Goal: Task Accomplishment & Management: Use online tool/utility

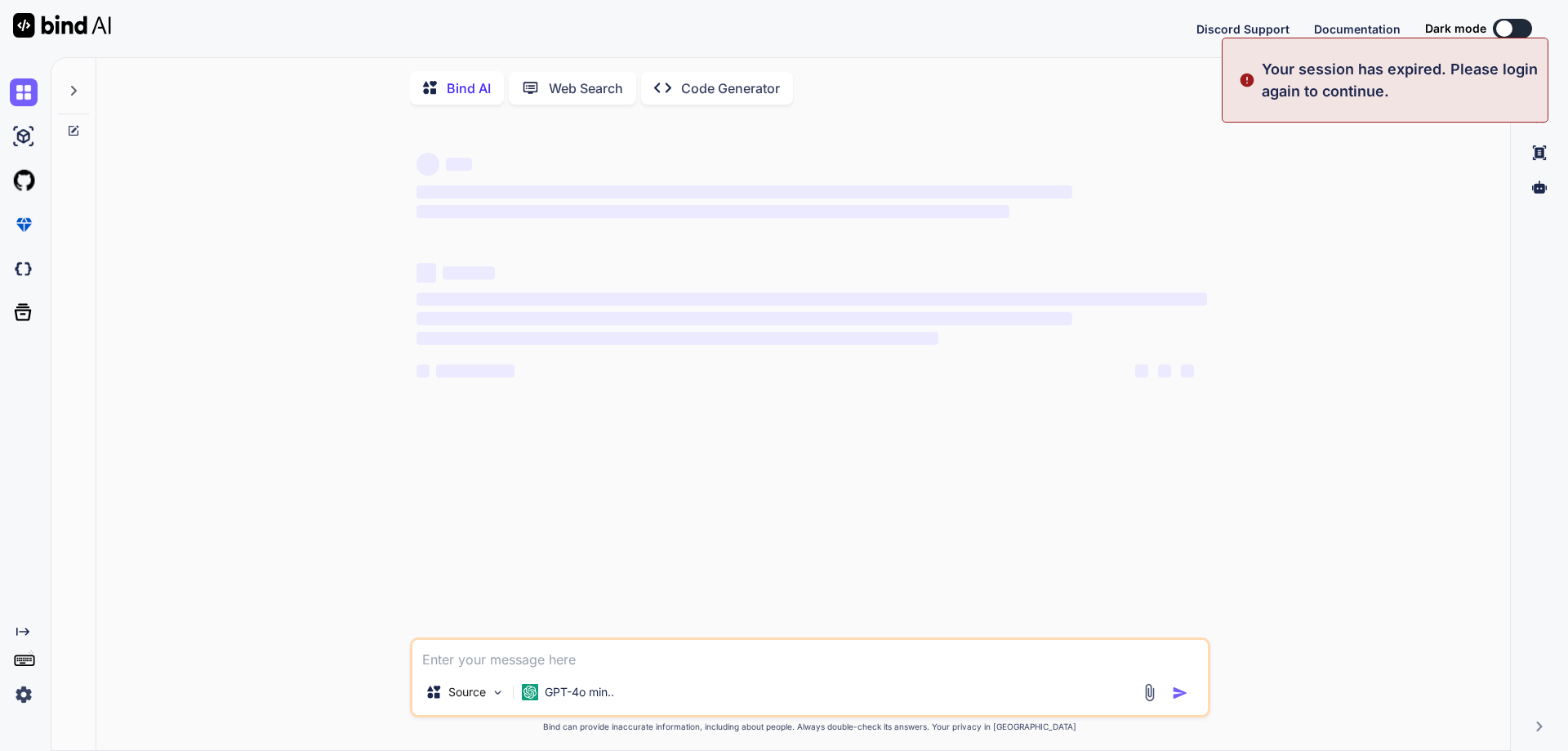
click at [505, 655] on textarea at bounding box center [810, 655] width 796 height 29
click at [859, 380] on div "‌ ‌ ‌ ‌ ‌" at bounding box center [811, 371] width 791 height 20
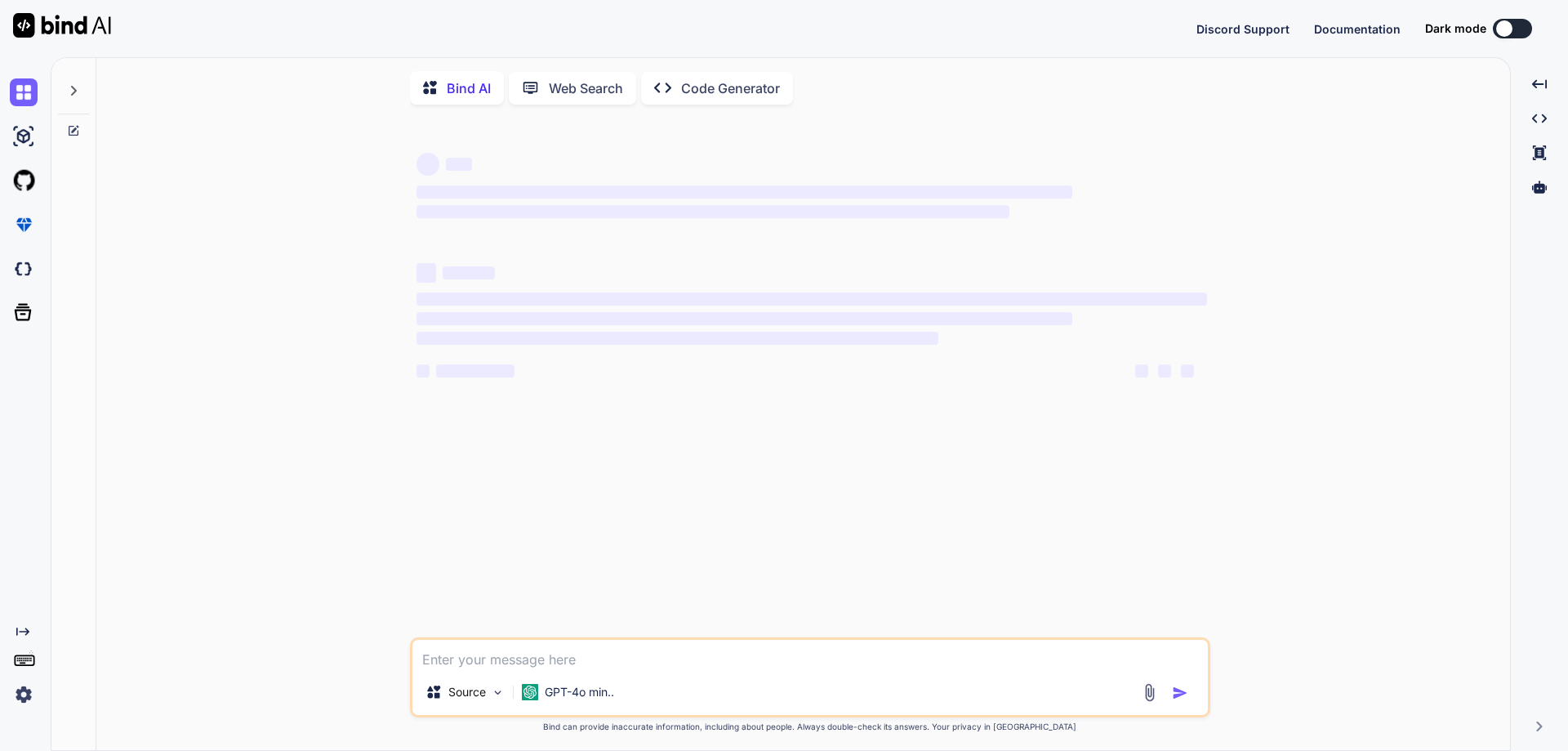
type textarea "x"
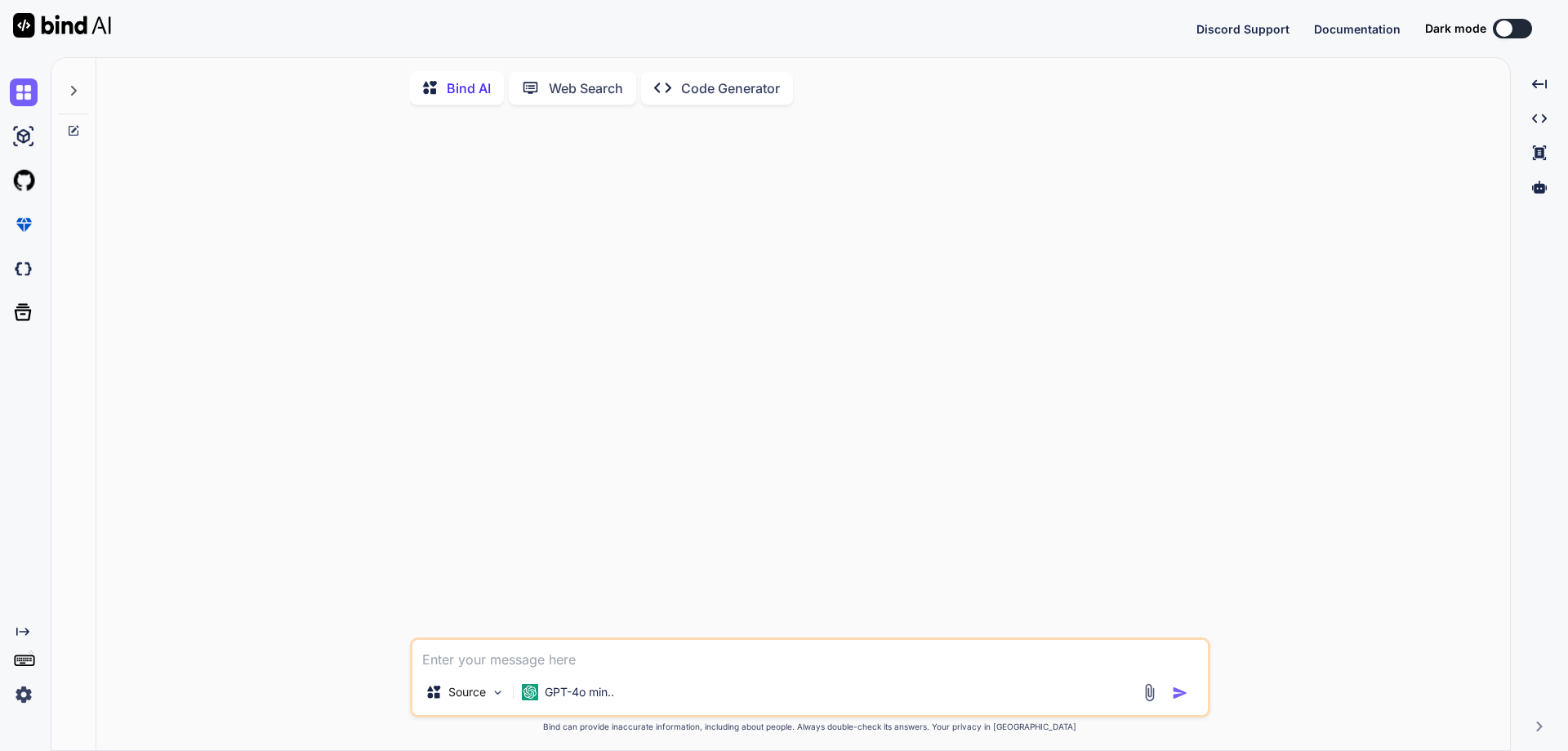
click at [633, 662] on textarea at bounding box center [810, 655] width 796 height 29
paste textarea "• Working on to create responsive view for the Sign Up form for multiple screen…"
type textarea "• Working on to create responsive view for the Sign Up form for multiple screen…"
type textarea "x"
type textarea "• Working on to create responsive view for the Sign Up form for multiple screen…"
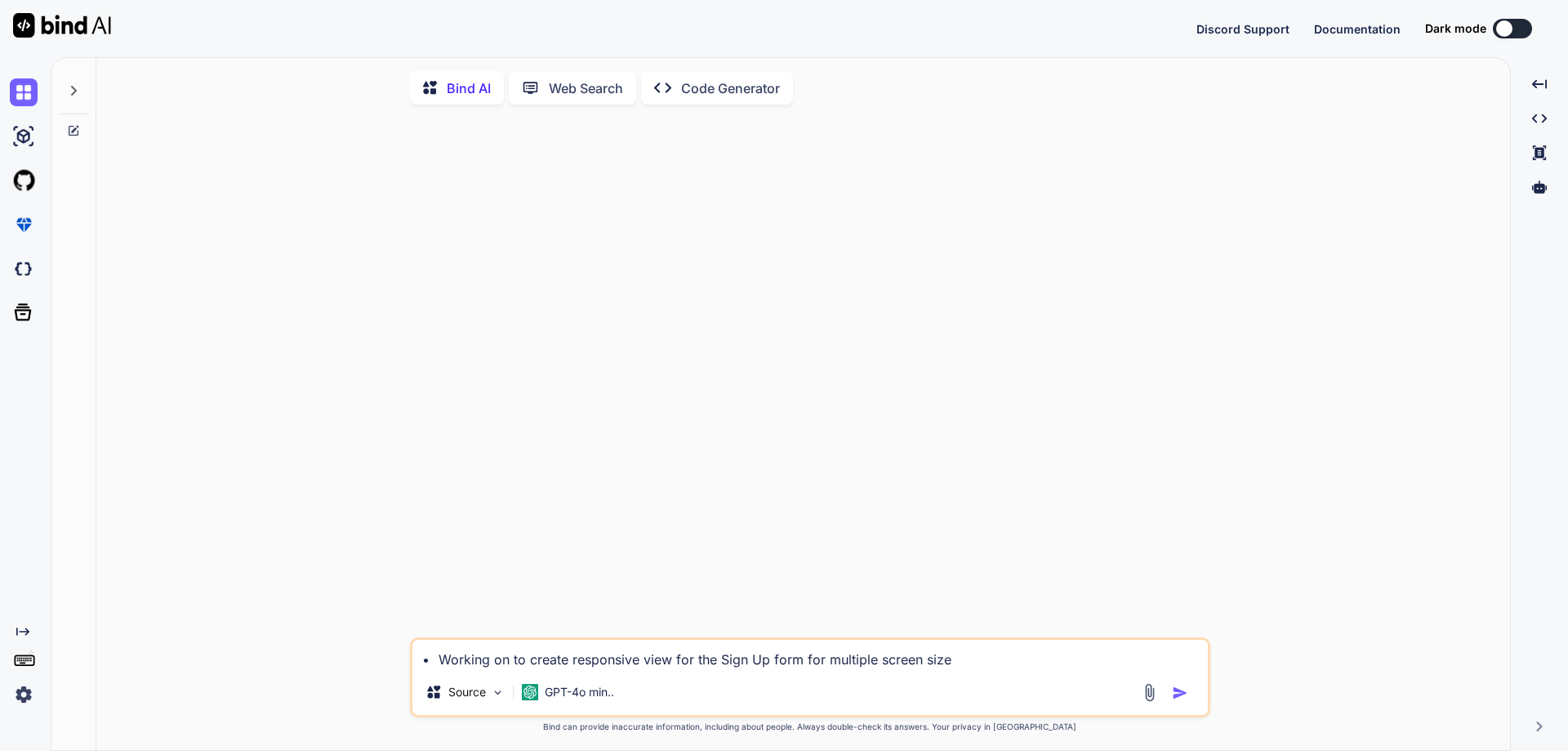
click at [710, 599] on div at bounding box center [811, 377] width 797 height 520
click at [1187, 692] on img "button" at bounding box center [1180, 692] width 17 height 17
type textarea "x"
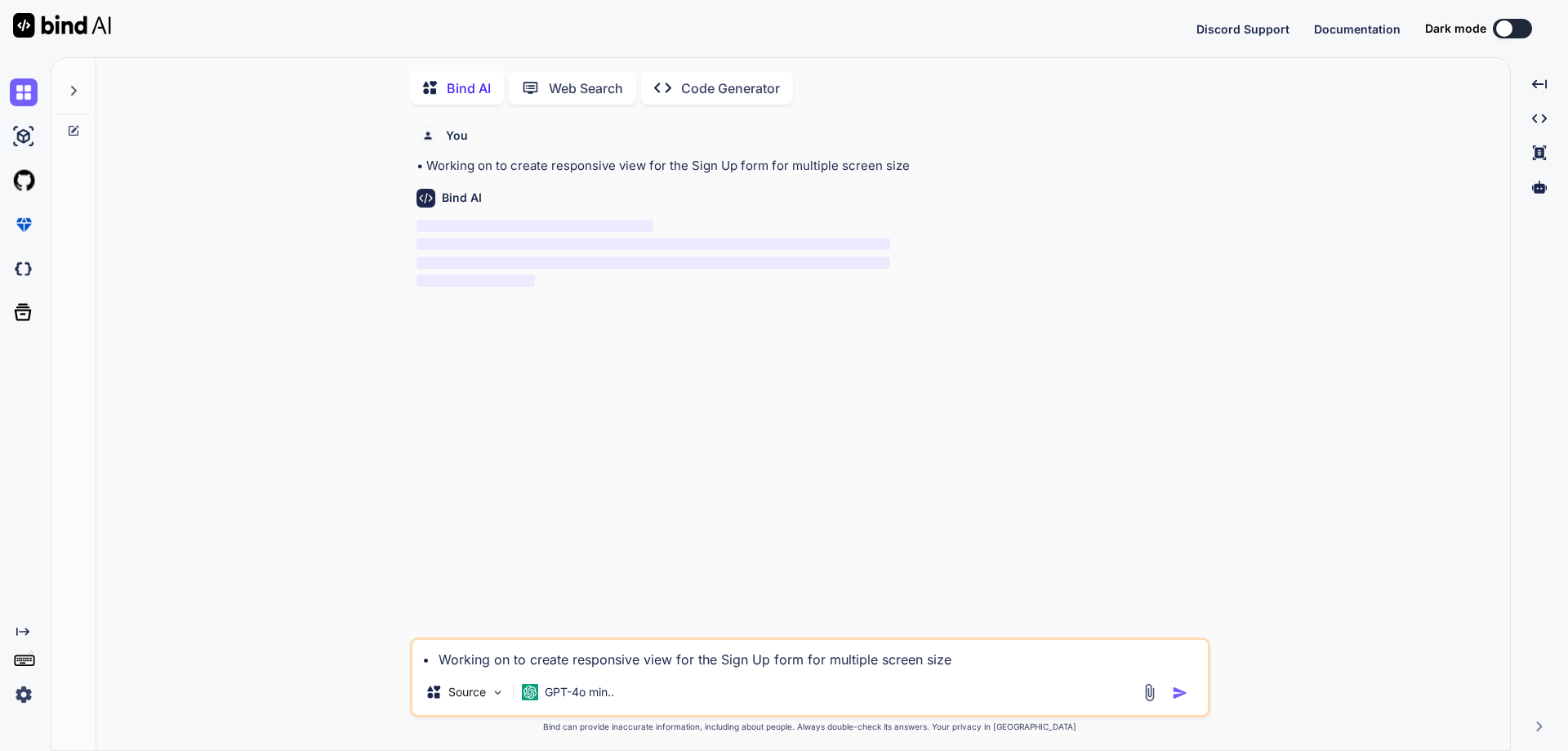
scroll to position [7, 0]
click at [753, 665] on textarea "• Working on to create responsive view for the Sign Up form for multiple screen…" at bounding box center [810, 652] width 796 height 29
paste textarea "• Working on to create responsive view for the Sign Up form for multiple screen…"
type textarea "• Working on to create responsive view for the Sign Up form for multiple screen…"
type textarea "x"
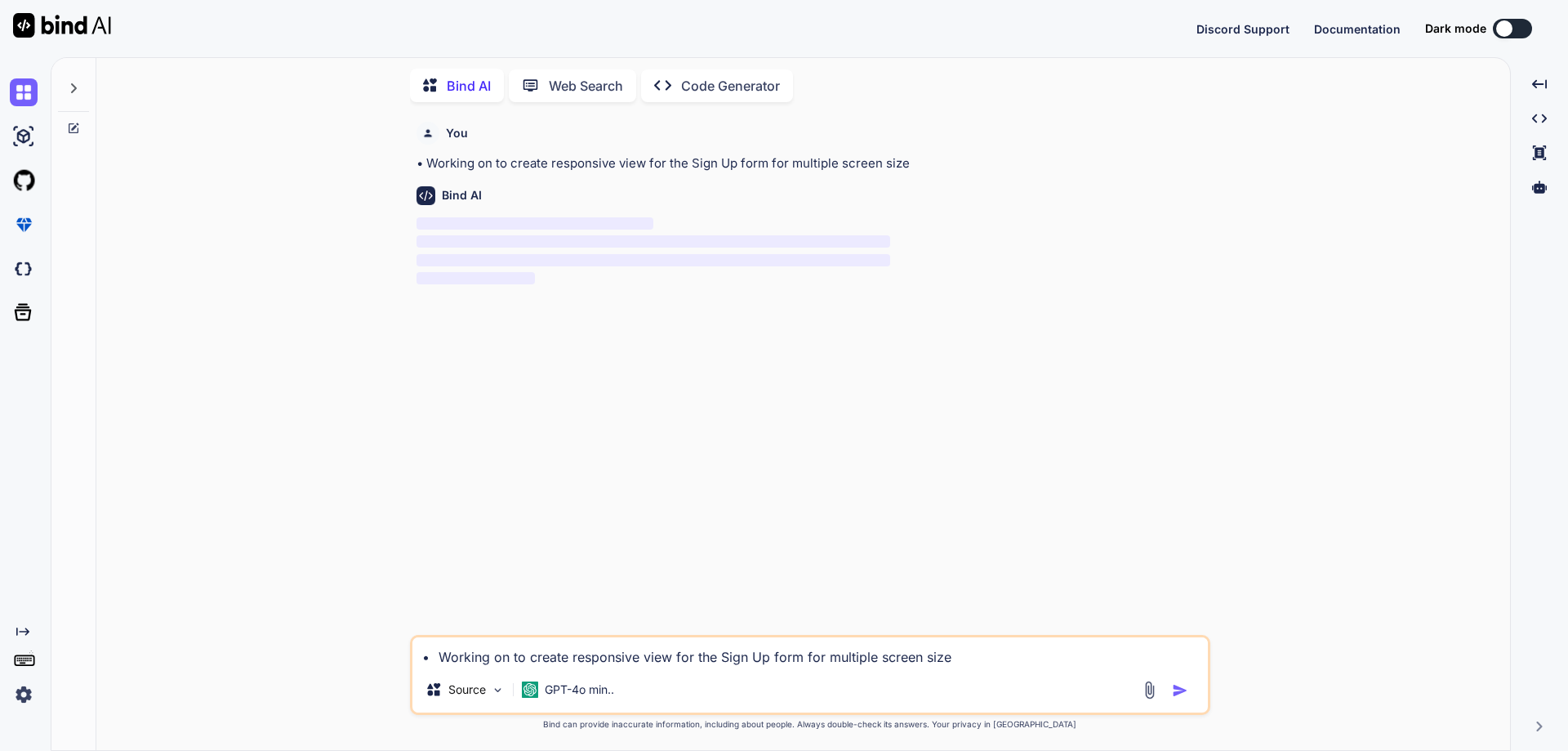
type textarea "• Working on to create responsive view for the Sign Up form for multiple screen…"
type textarea "x"
type textarea "• Working on to create responsive view for the Sign Up form for multiple screen…"
type textarea "x"
type textarea "• Working on to create responsive view for the Sign Up form for multiple screen…"
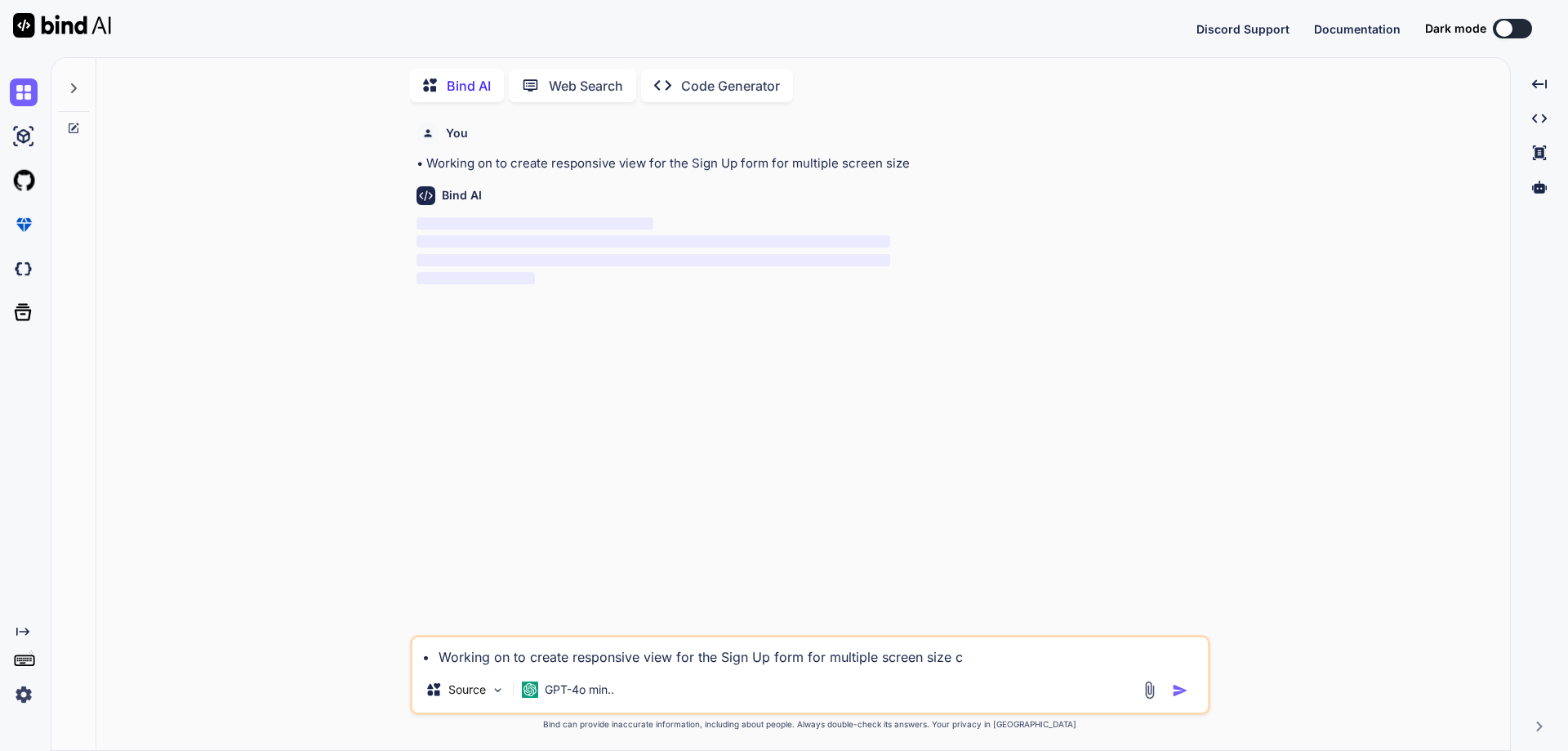
type textarea "x"
type textarea "• Working on to create responsive view for the Sign Up form for multiple screen…"
type textarea "x"
type textarea "• Working on to create responsive view for the Sign Up form for multiple screen…"
type textarea "x"
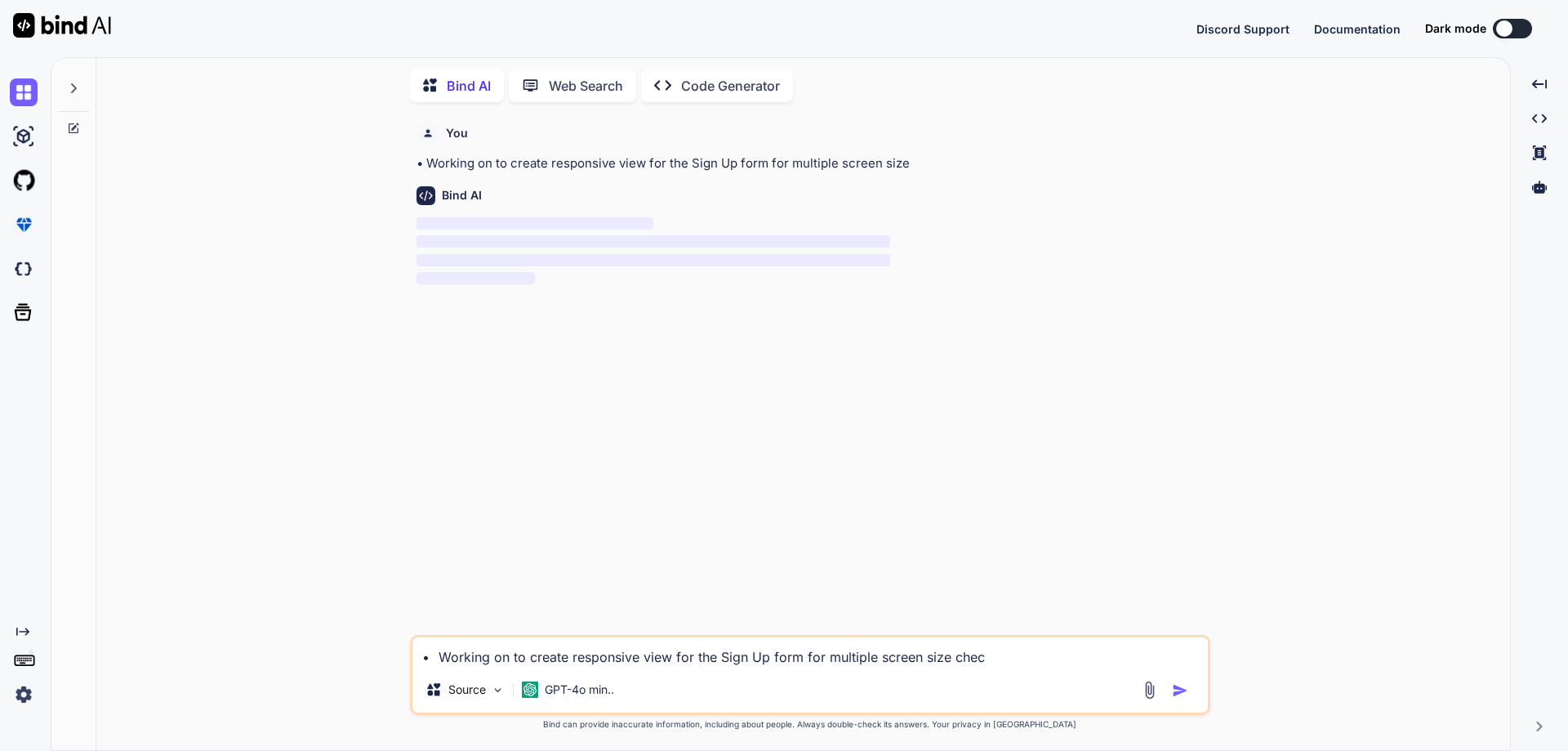
type textarea "• Working on to create responsive view for the Sign Up form for multiple screen…"
type textarea "x"
type textarea "• Working on to create responsive view for the Sign Up form for multiple screen…"
type textarea "x"
type textarea "• Working on to create responsive view for the Sign Up form for multiple screen…"
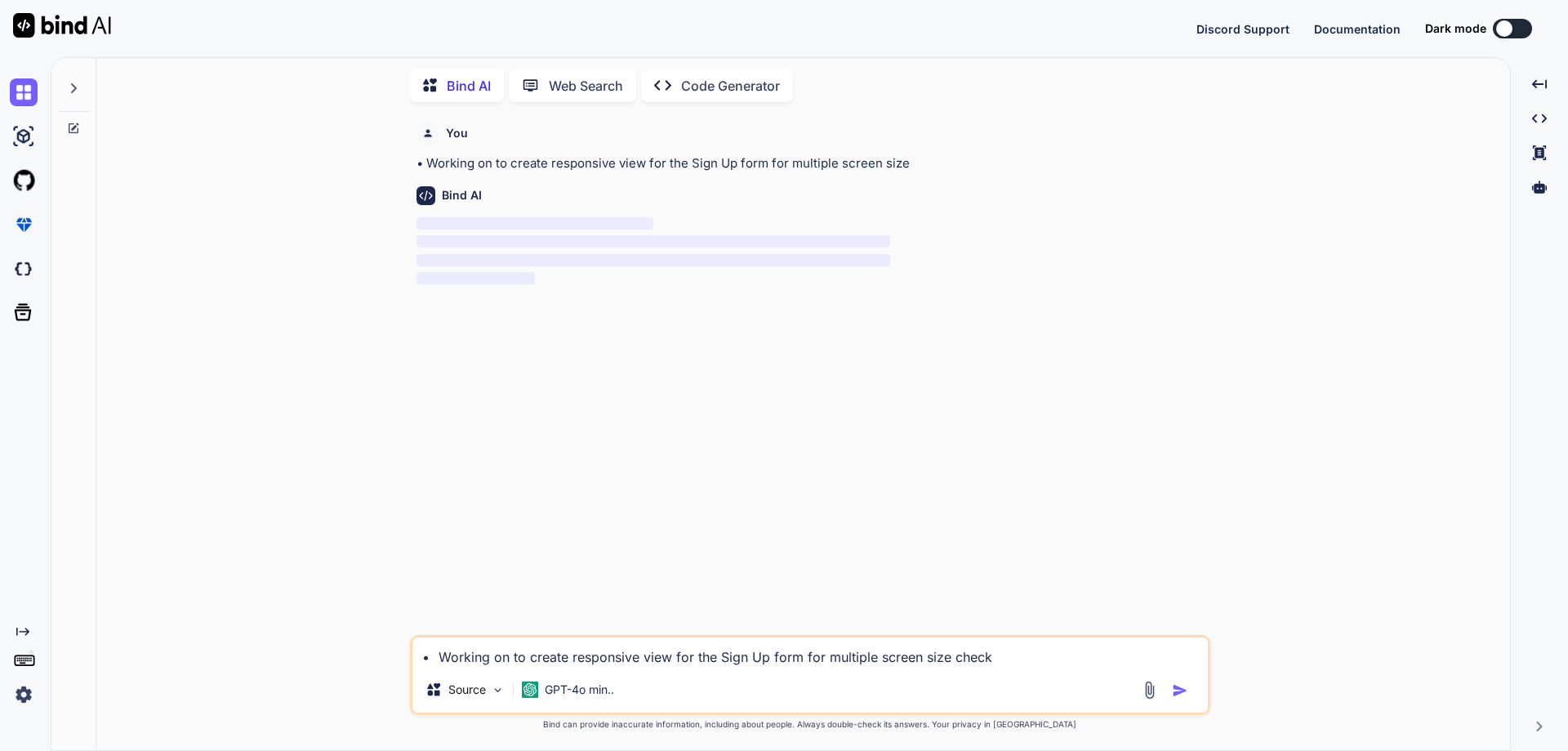
type textarea "x"
type textarea "• Working on to create responsive view for the Sign Up form for multiple screen…"
type textarea "x"
type textarea "• Working on to create responsive view for the Sign Up form for multiple screen…"
type textarea "x"
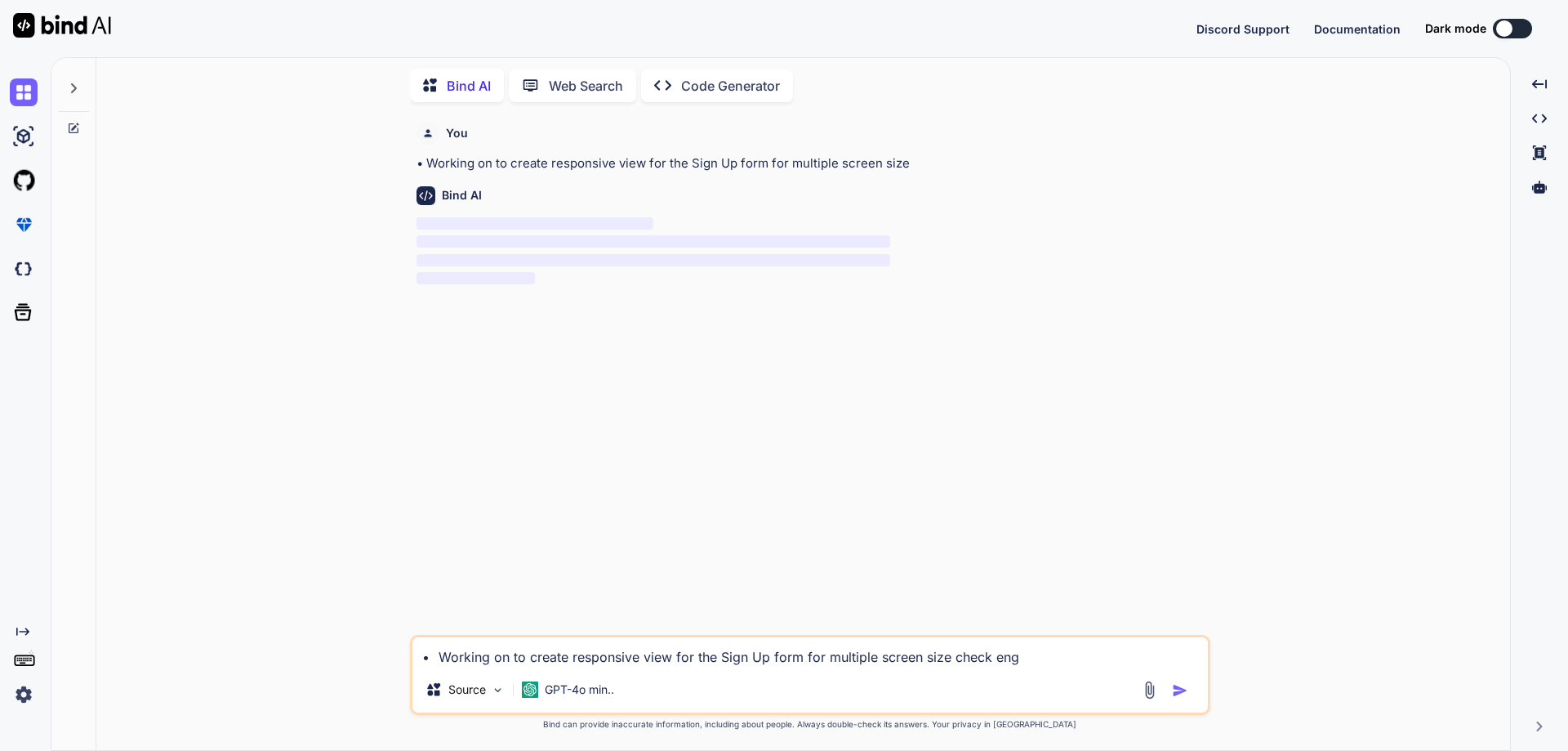
type textarea "• Working on to create responsive view for the Sign Up form for multiple screen…"
type textarea "x"
type textarea "• Working on to create responsive view for the Sign Up form for multiple screen…"
type textarea "x"
type textarea "• Working on to create responsive view for the Sign Up form for multiple screen…"
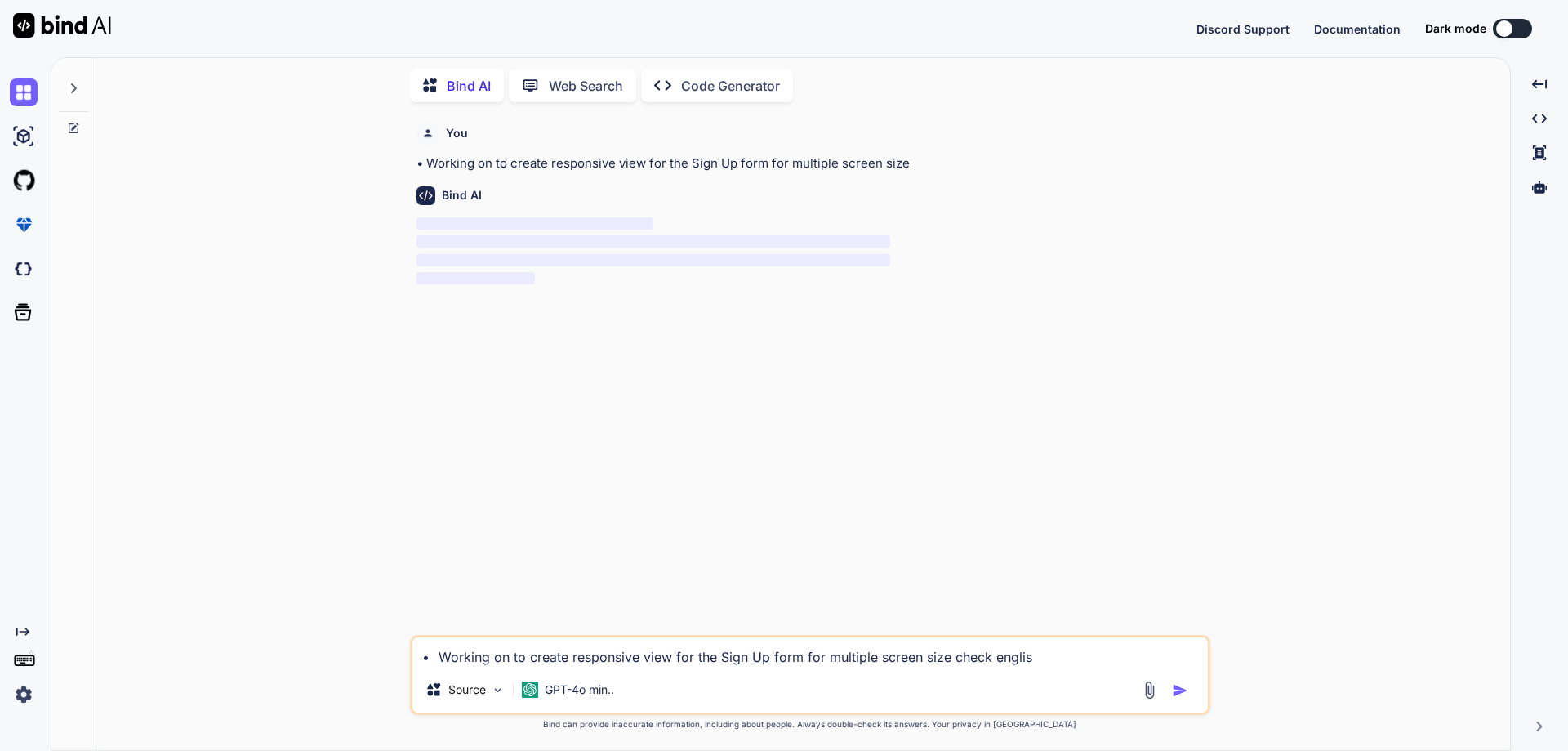
type textarea "x"
type textarea "• Working on to create responsive view for the Sign Up form for multiple screen…"
type textarea "x"
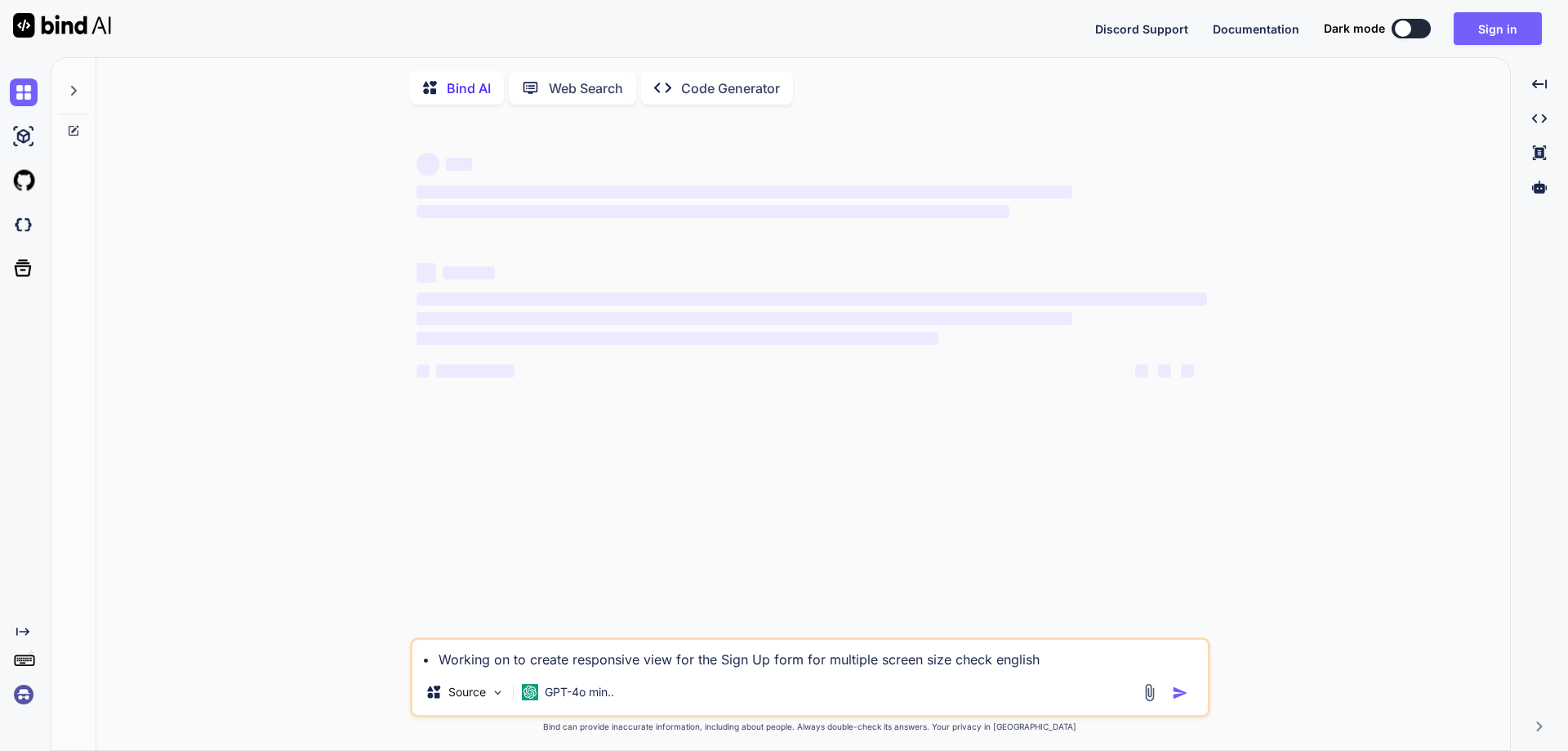
click at [1469, 24] on button "Sign in" at bounding box center [1498, 28] width 88 height 32
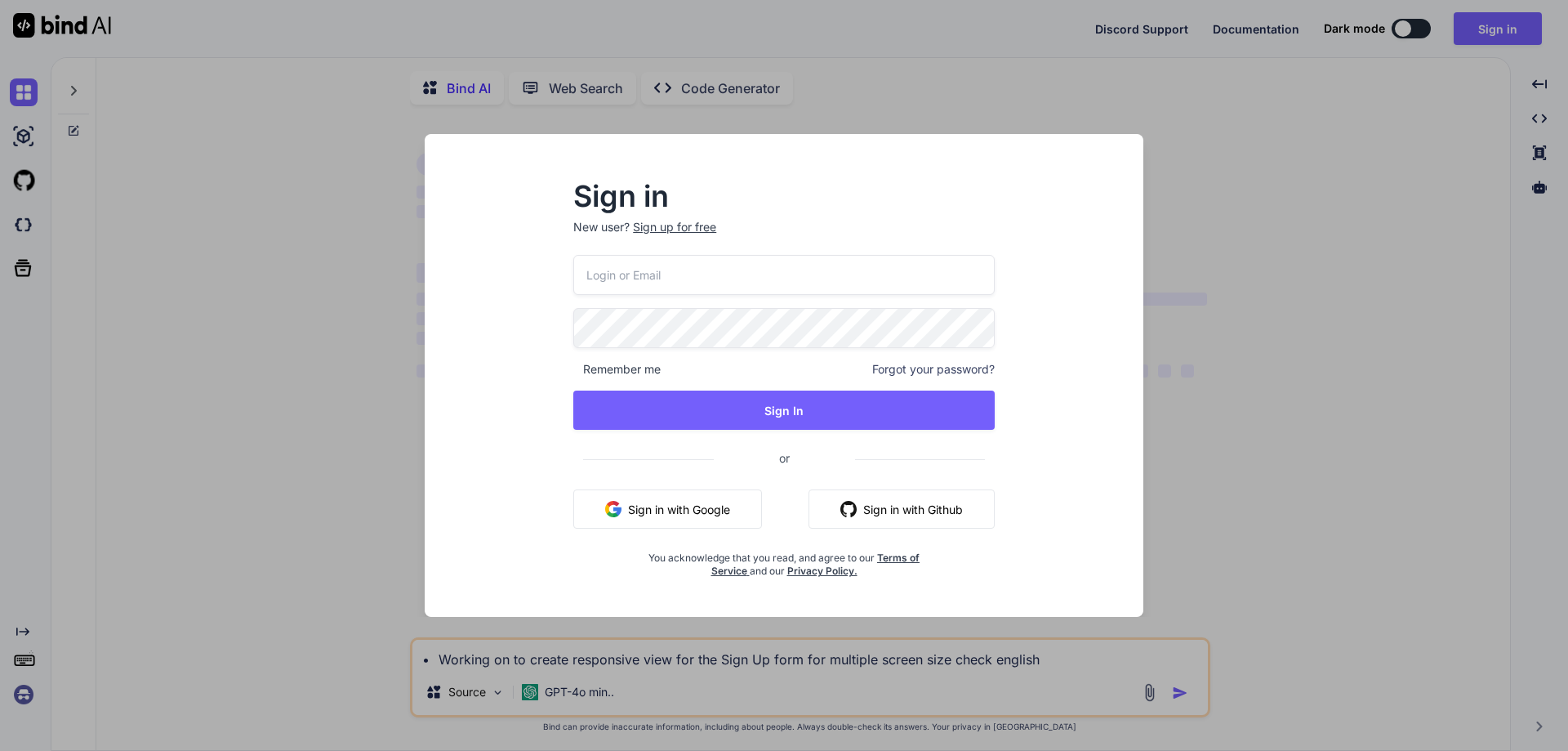
type input "[EMAIL_ADDRESS][DOMAIN_NAME]"
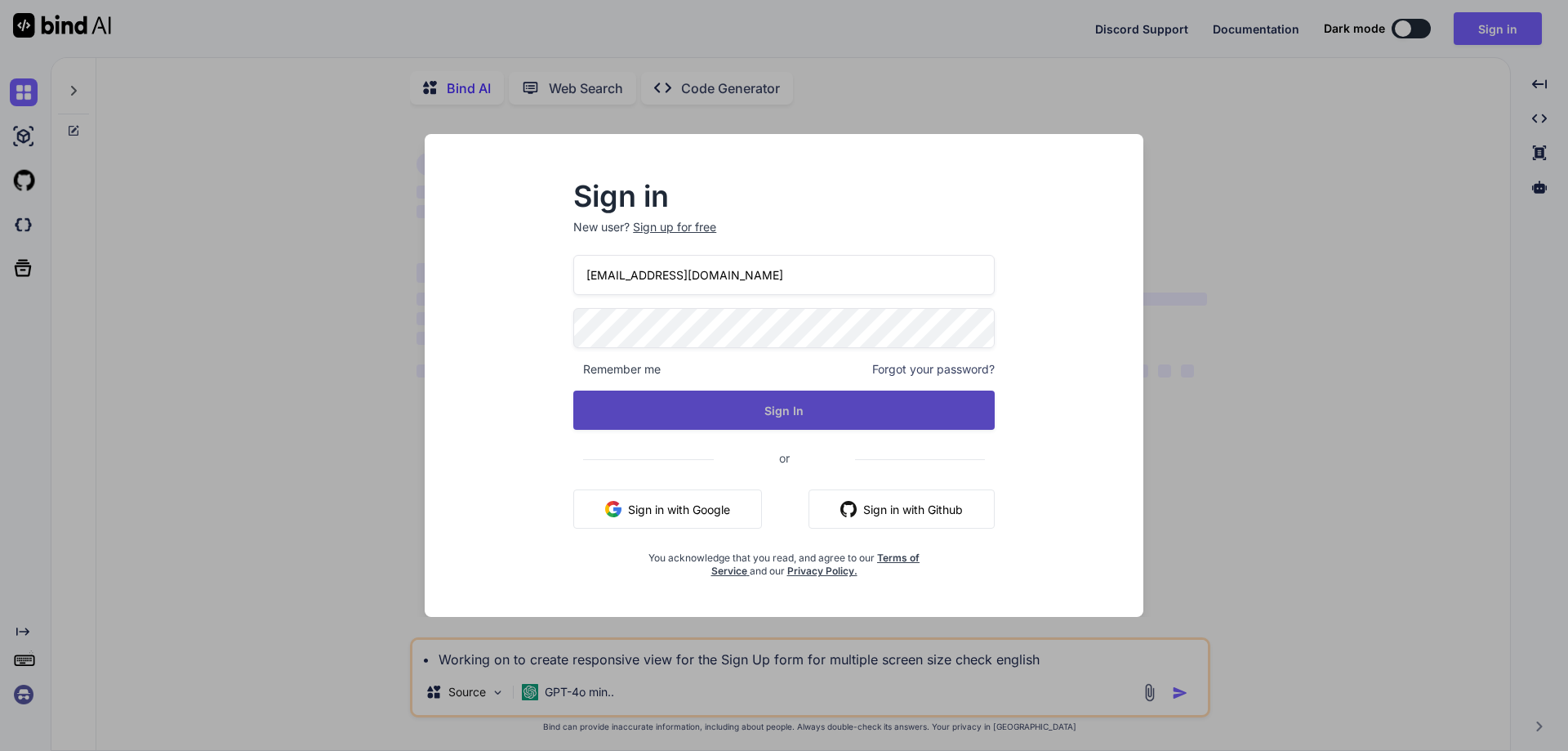
click at [748, 400] on button "Sign In" at bounding box center [784, 410] width 421 height 39
click at [759, 411] on button "Sign In" at bounding box center [784, 410] width 421 height 39
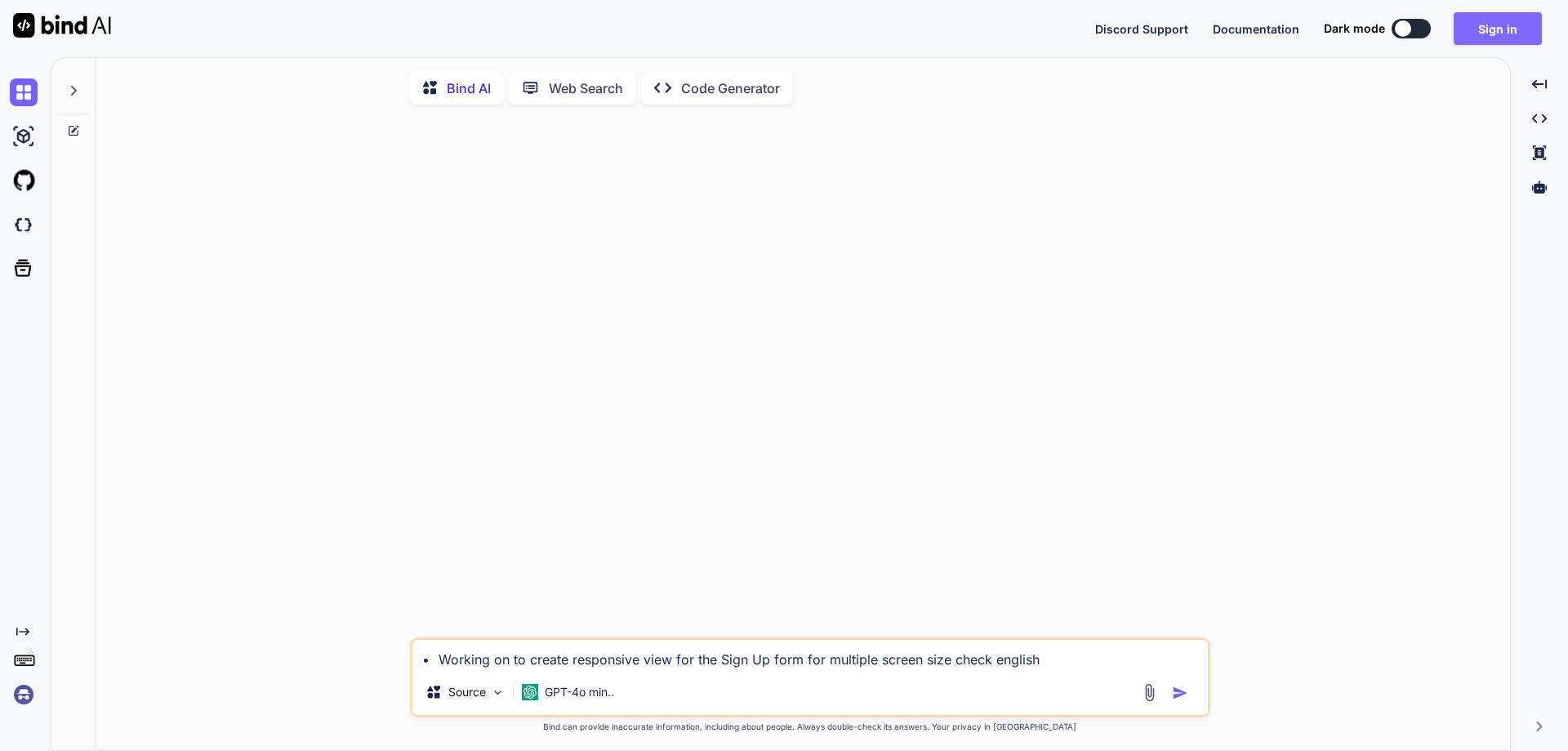
click at [1498, 40] on button "Sign in" at bounding box center [1498, 28] width 88 height 32
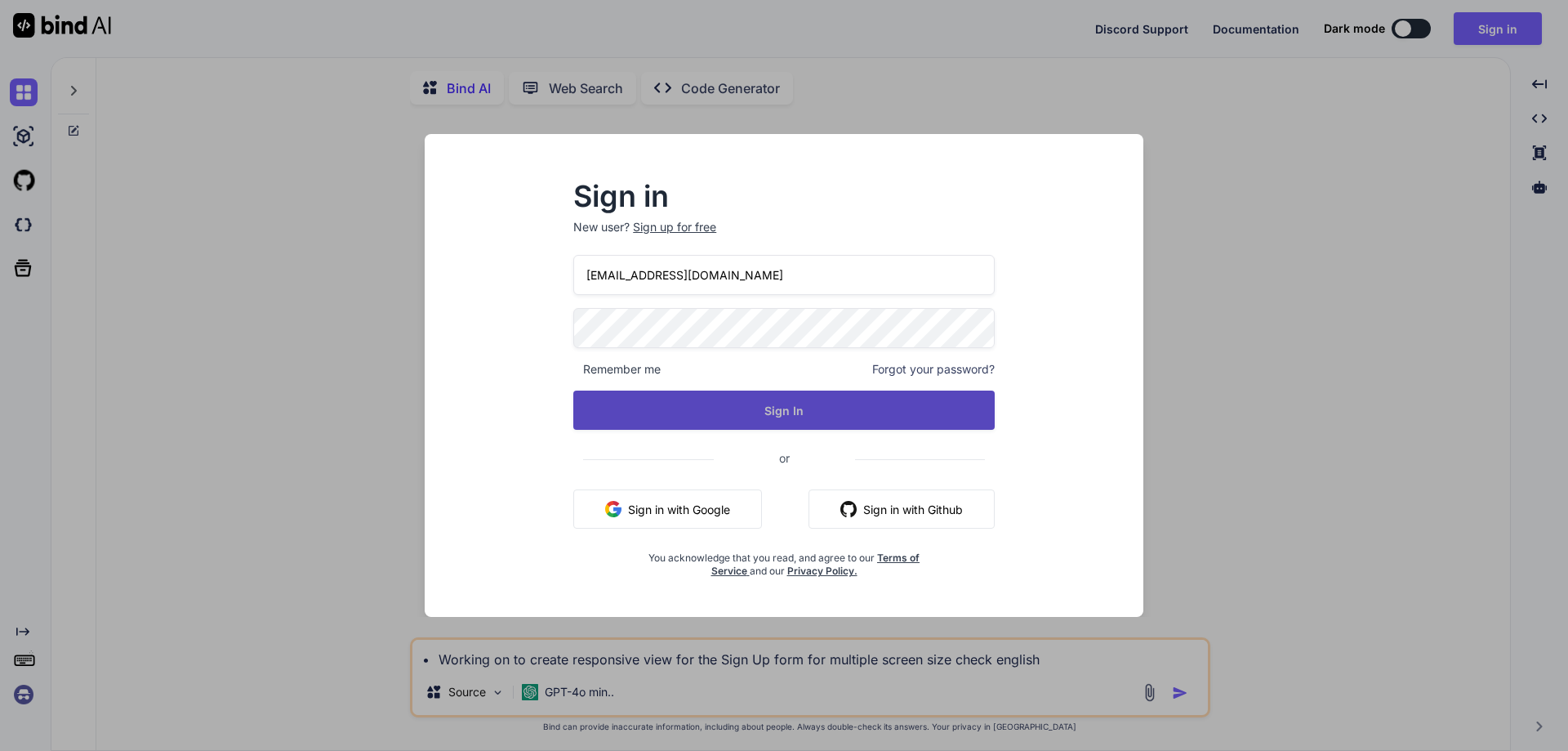
click at [795, 418] on button "Sign In" at bounding box center [784, 410] width 421 height 39
click at [795, 413] on button "Sign In" at bounding box center [784, 410] width 421 height 39
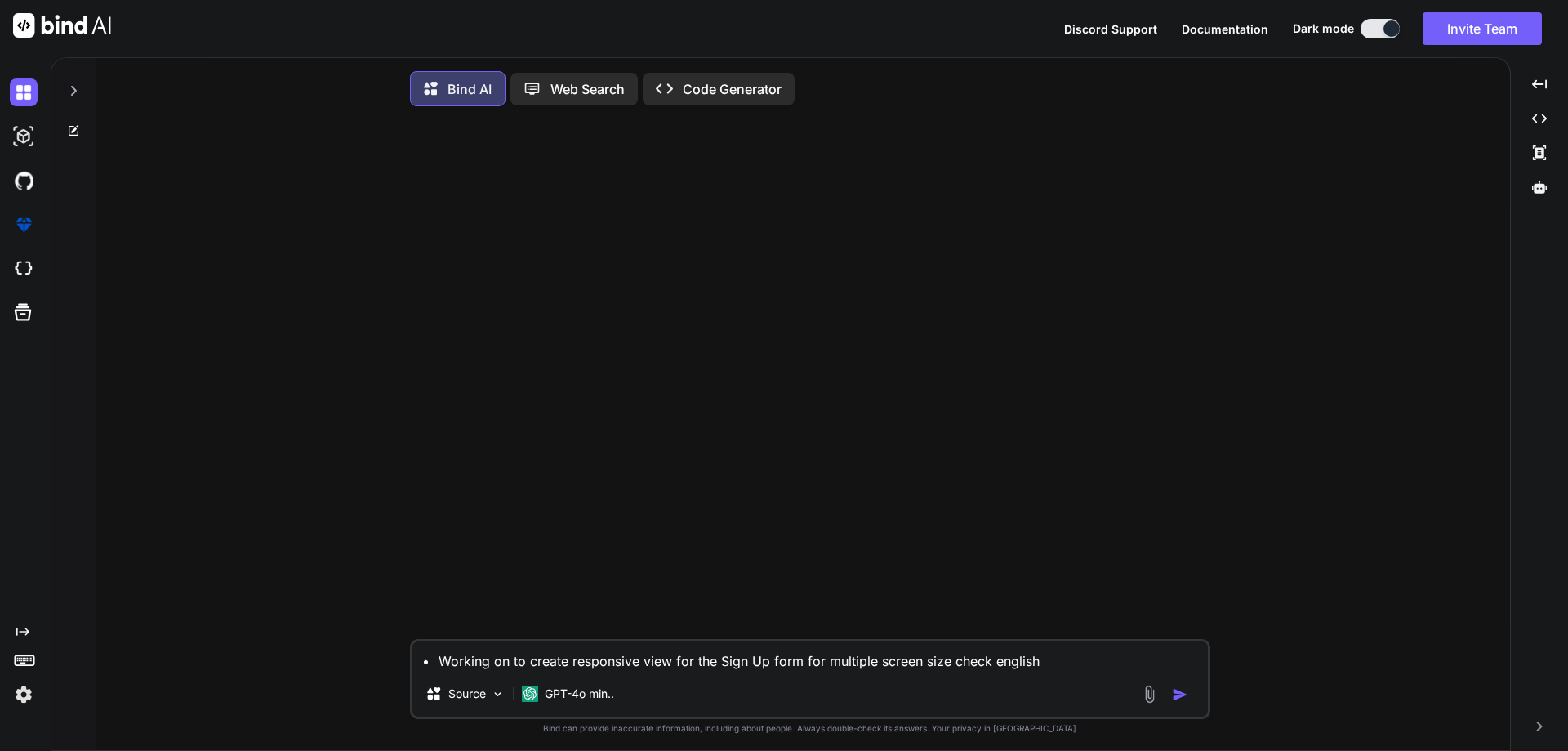
click at [1179, 699] on img "button" at bounding box center [1180, 694] width 17 height 17
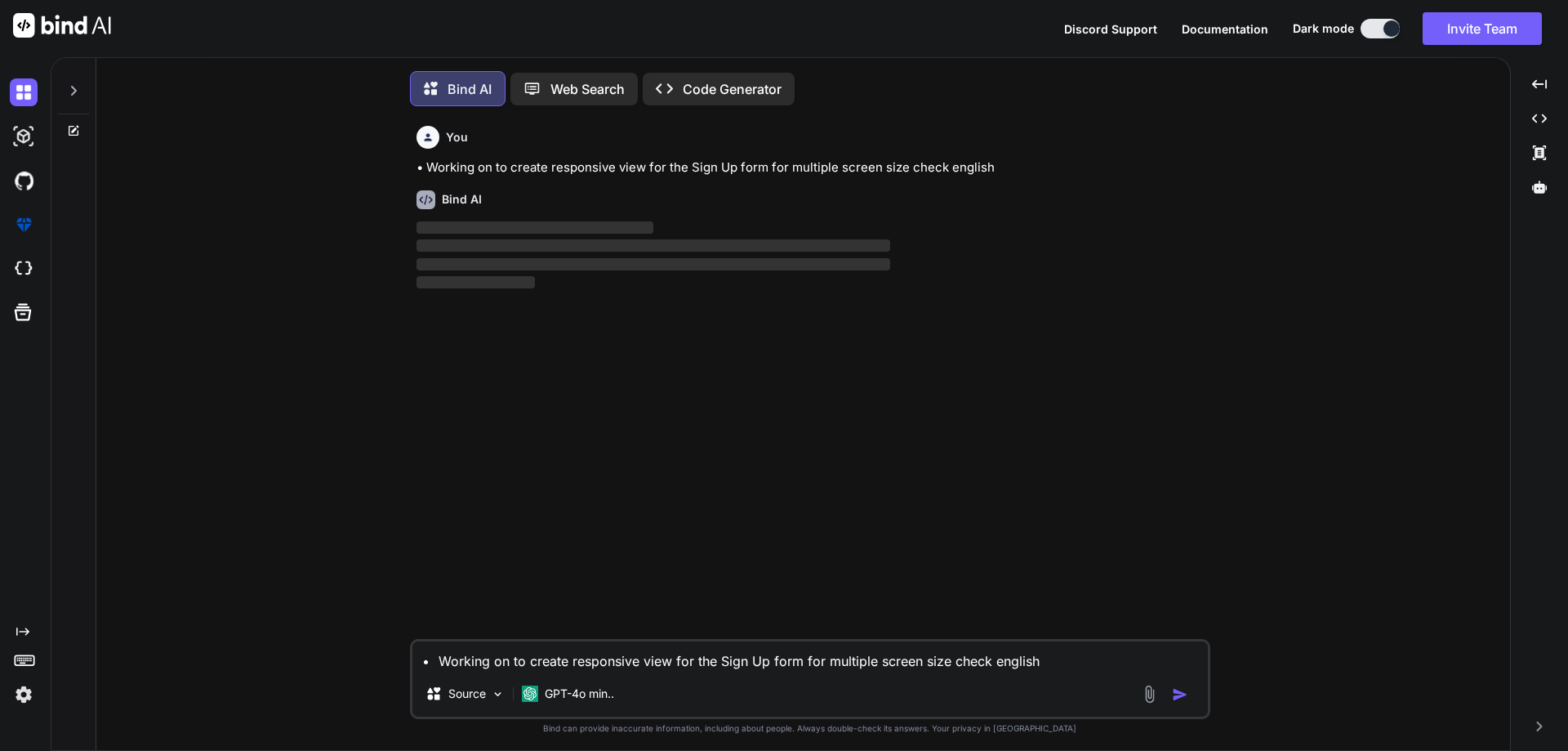
scroll to position [8, 0]
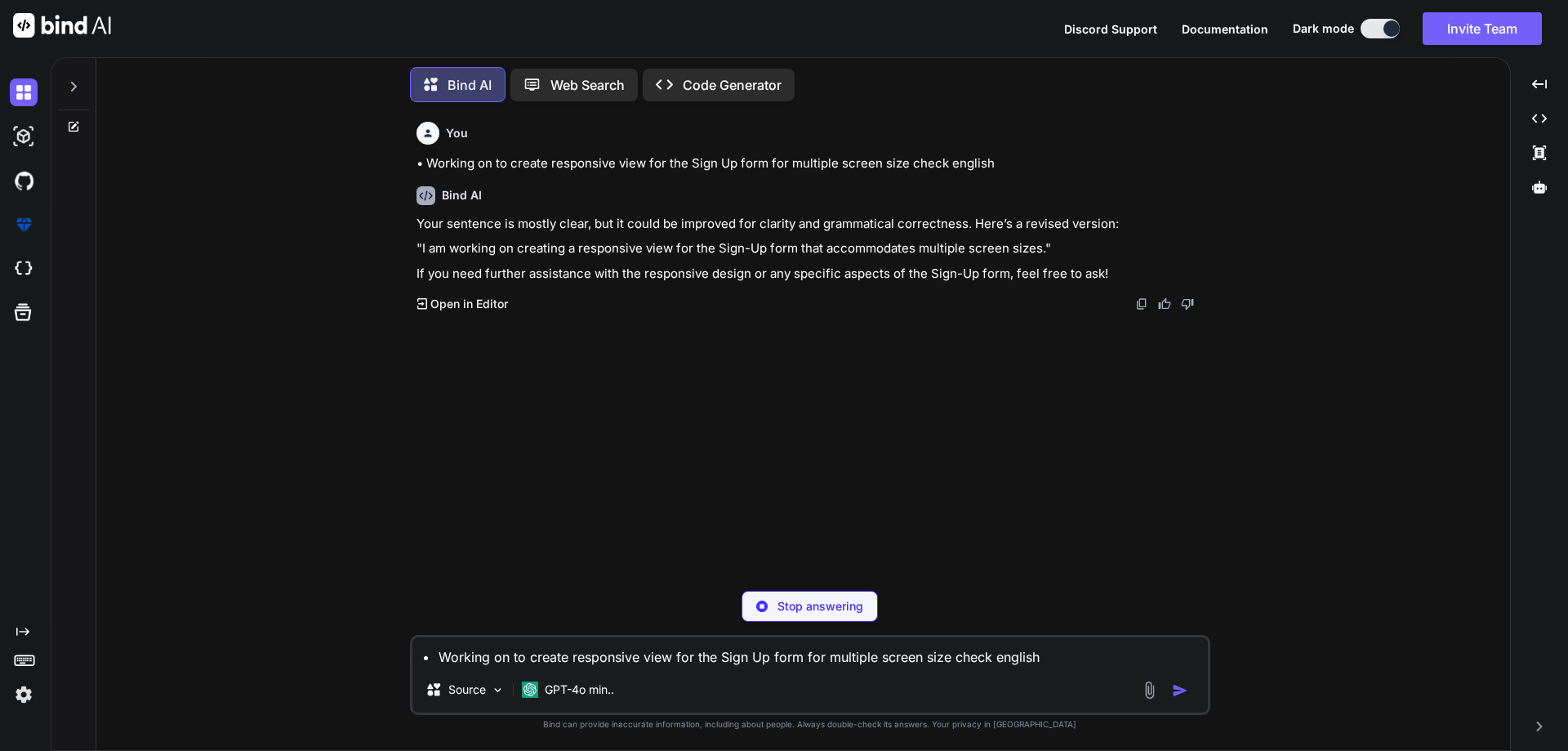
type textarea "x"
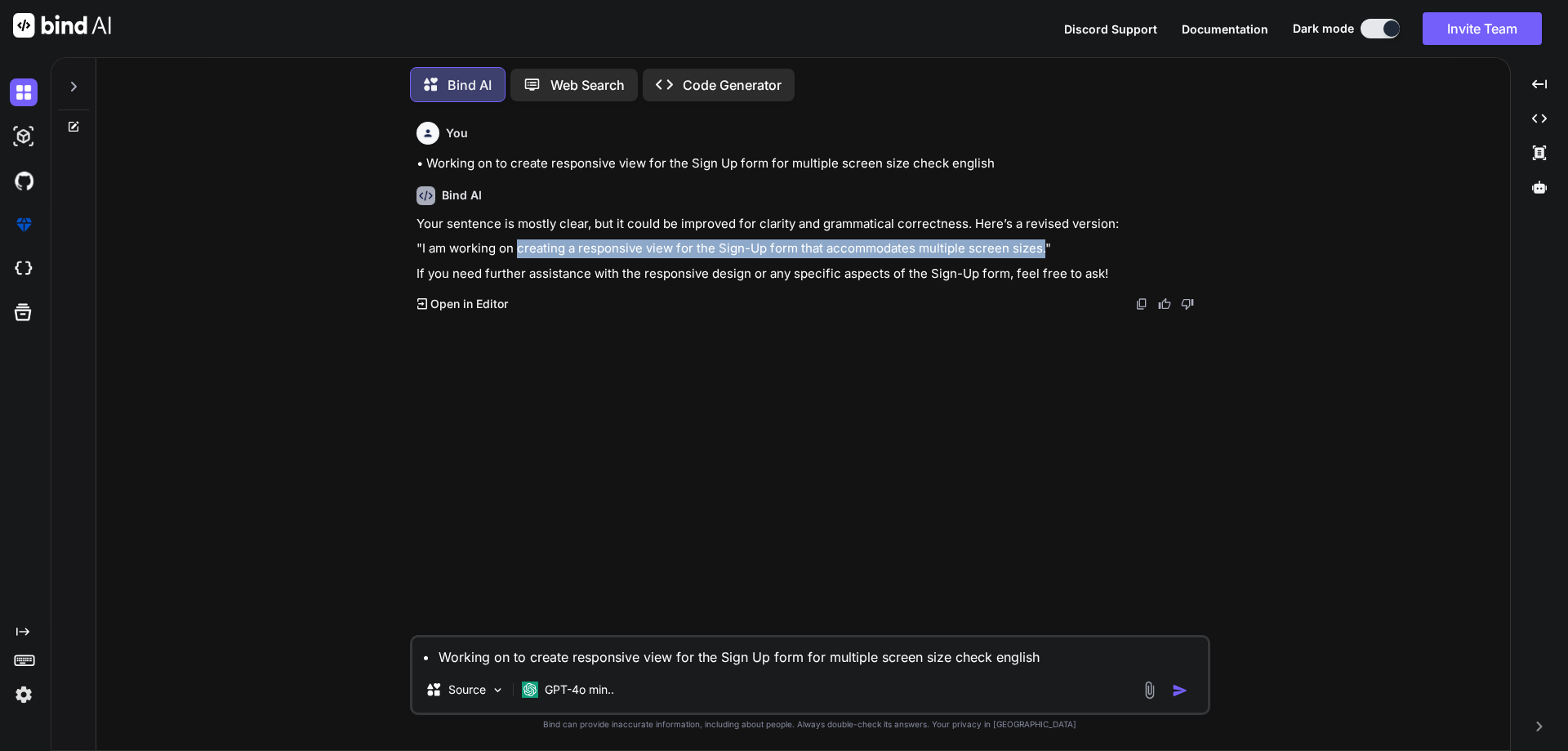
drag, startPoint x: 517, startPoint y: 248, endPoint x: 1044, endPoint y: 248, distance: 527.0
click at [1044, 248] on p ""I am working on creating a responsive view for the Sign-Up form that accommoda…" at bounding box center [811, 248] width 791 height 19
copy p "creating a responsive view for the Sign-Up form that accommodates multiple scre…"
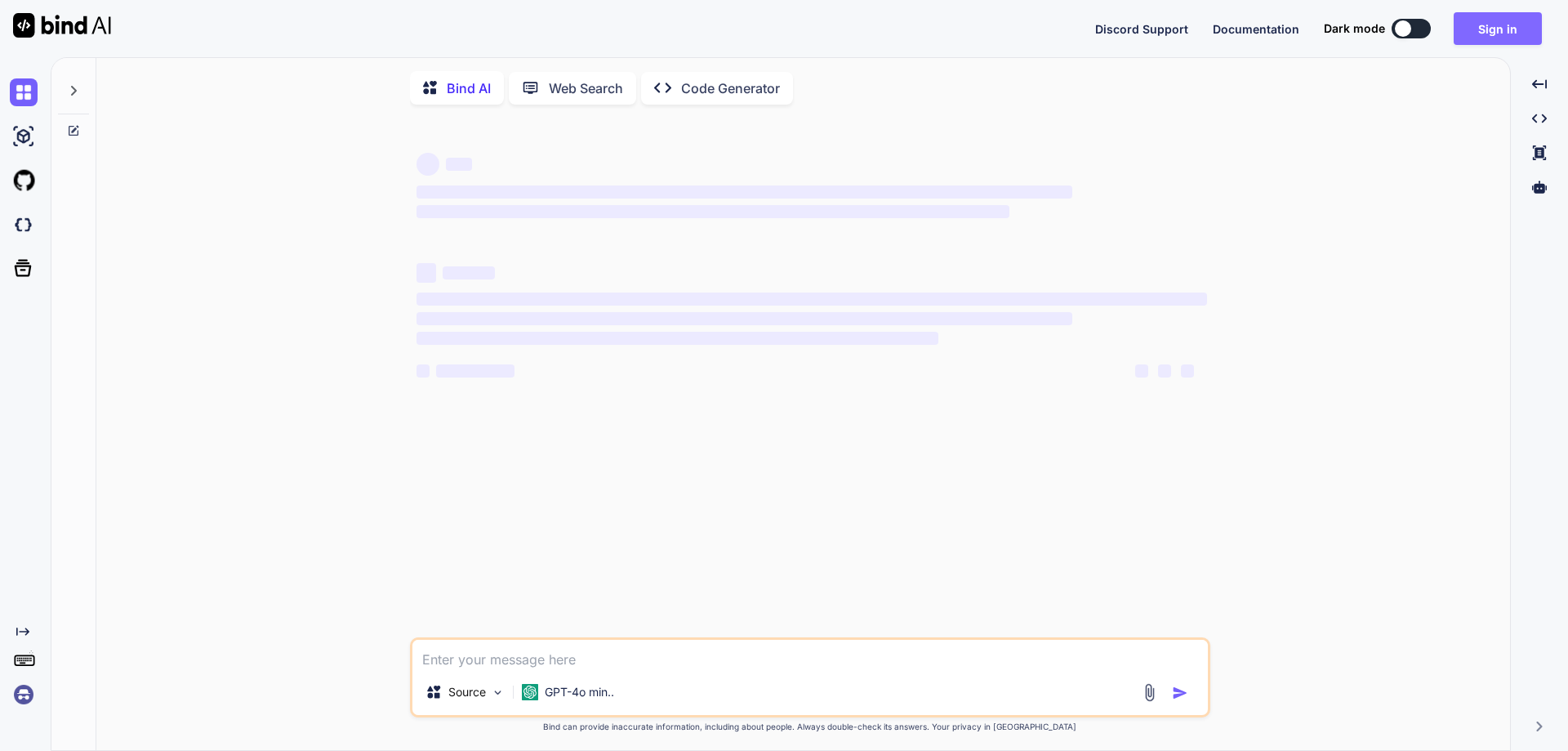
click at [1489, 25] on button "Sign in" at bounding box center [1498, 28] width 88 height 32
type textarea "x"
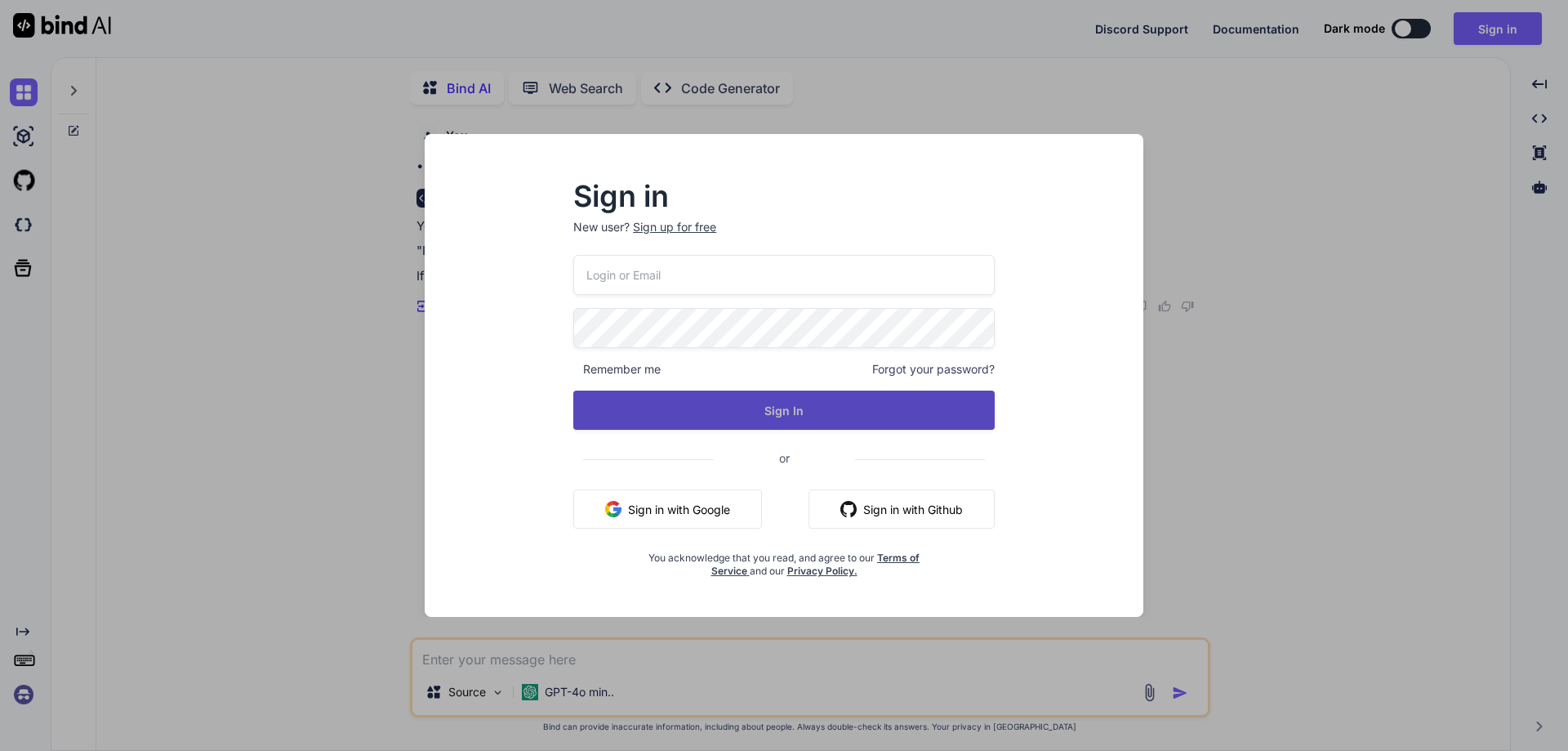
scroll to position [7, 0]
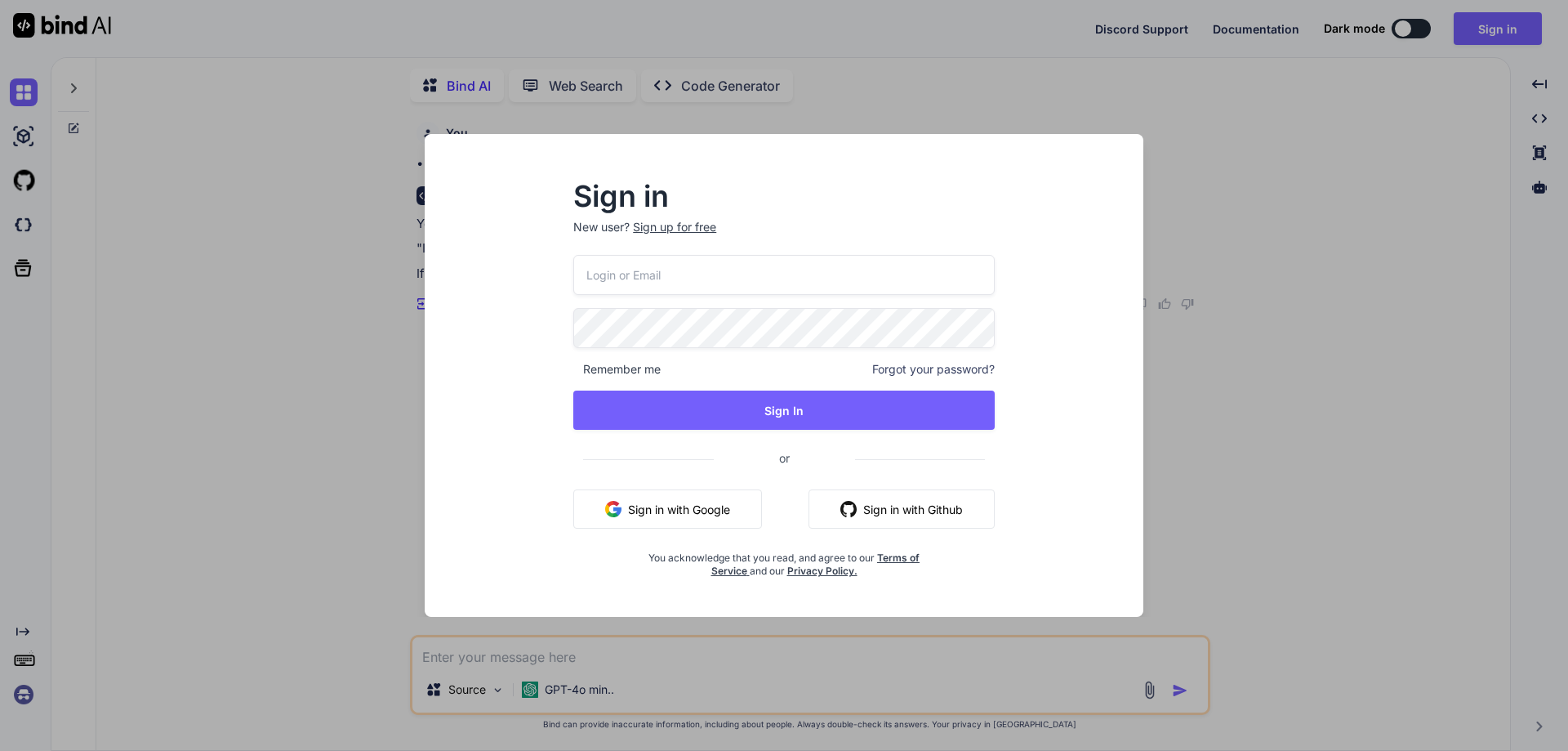
type input "[EMAIL_ADDRESS][DOMAIN_NAME]"
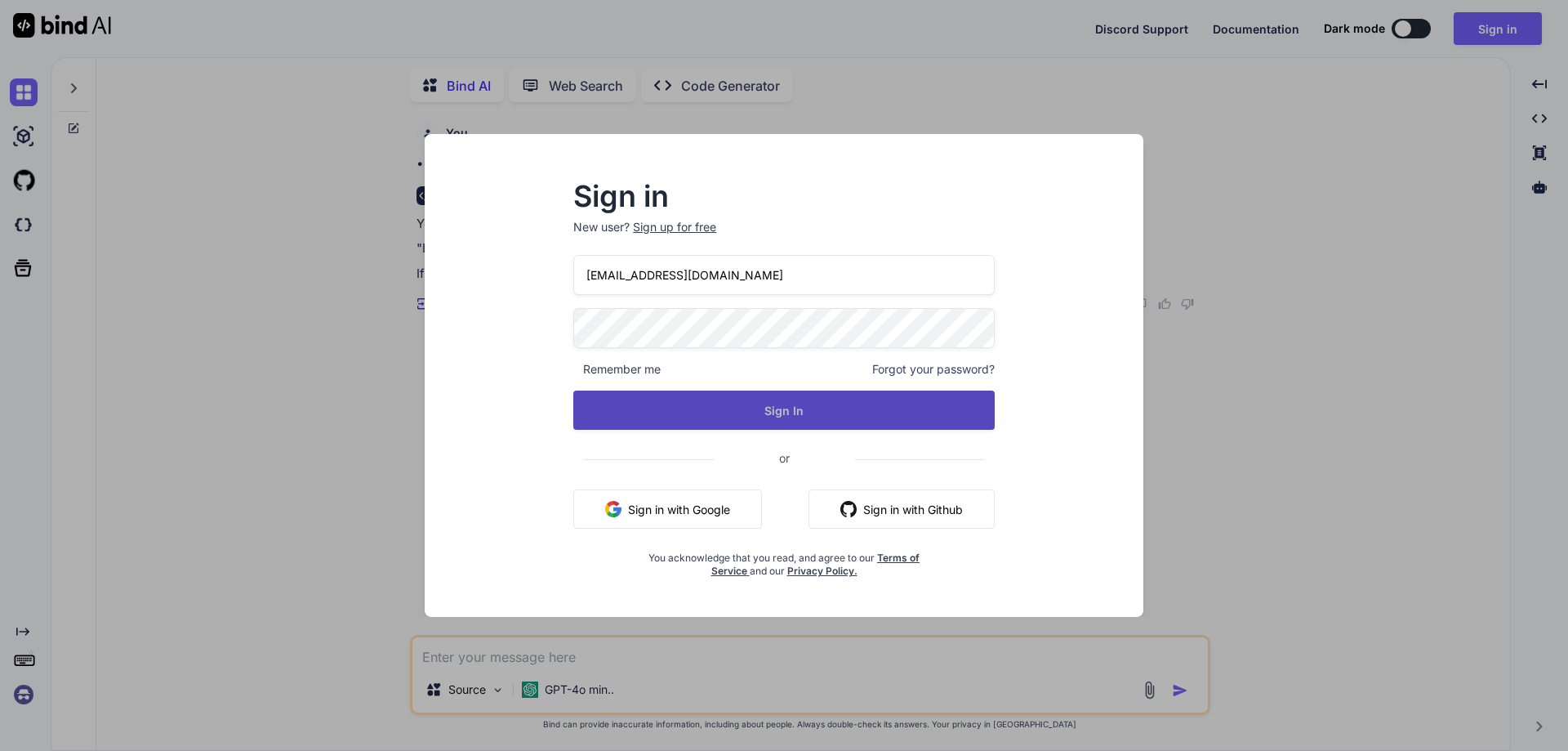
click at [755, 407] on button "Sign In" at bounding box center [784, 410] width 421 height 39
click at [778, 405] on button "Sign In" at bounding box center [784, 410] width 421 height 39
